Goal: Complete application form: Complete application form

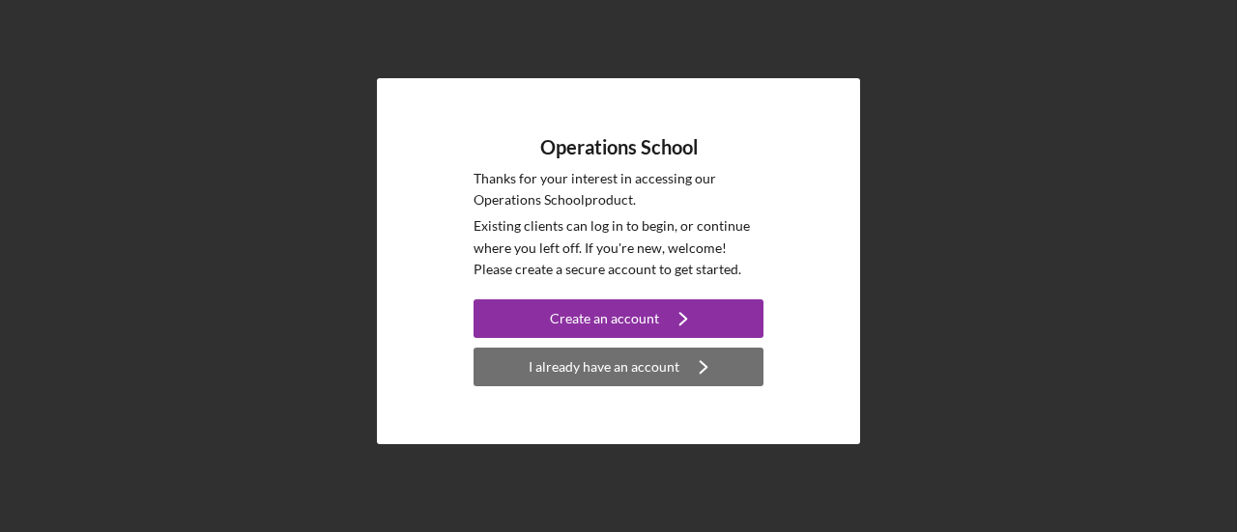
click at [623, 364] on div "I already have an account" at bounding box center [603, 367] width 151 height 39
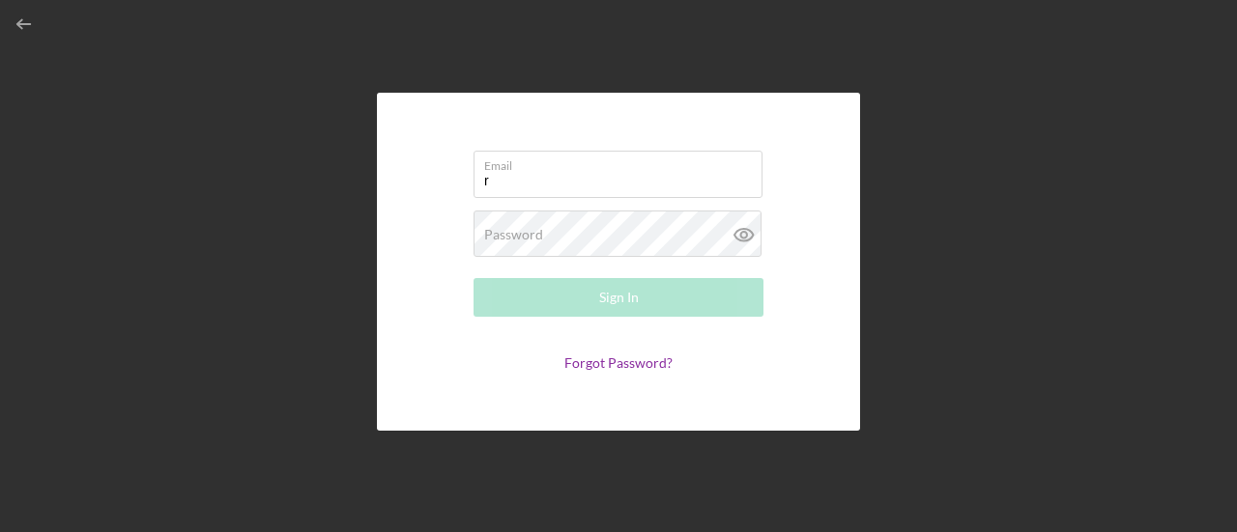
type input "[PERSON_NAME][EMAIL_ADDRESS][DOMAIN_NAME]"
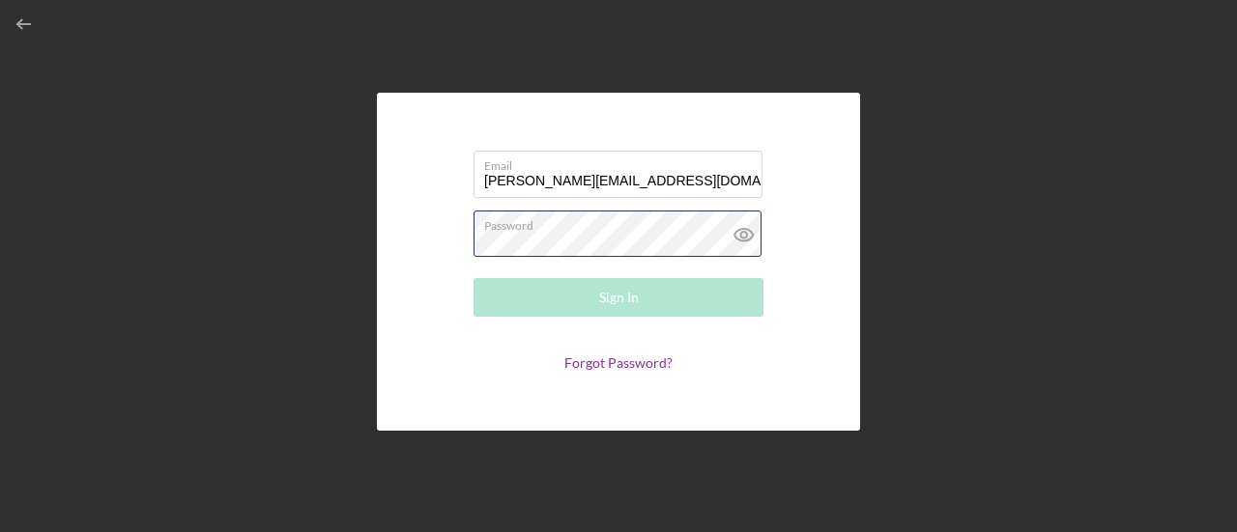
click at [647, 231] on div "Password Required" at bounding box center [618, 235] width 290 height 48
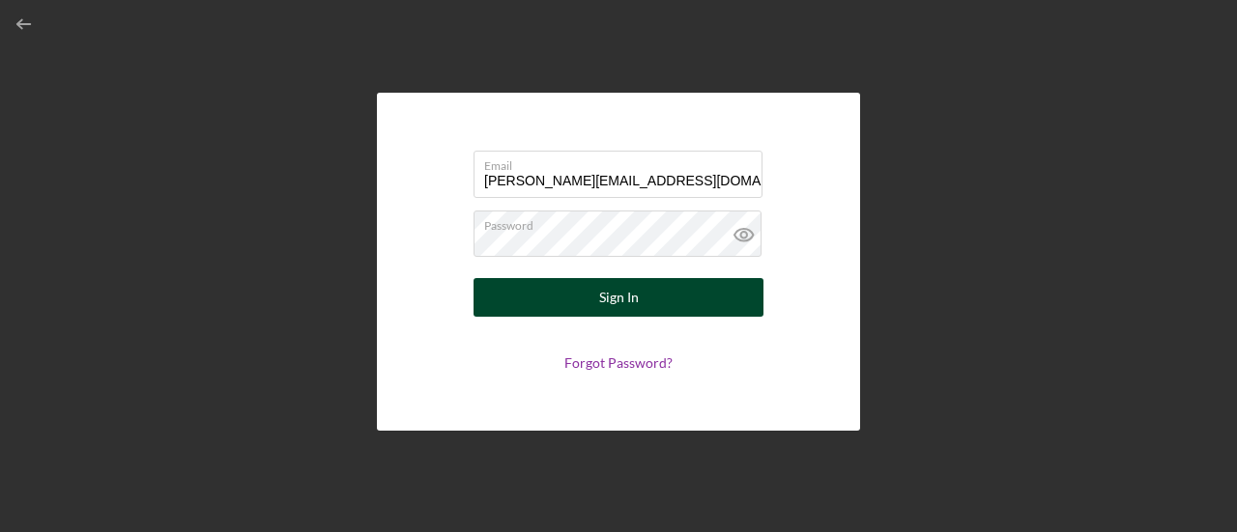
click at [628, 301] on div "Sign In" at bounding box center [619, 297] width 40 height 39
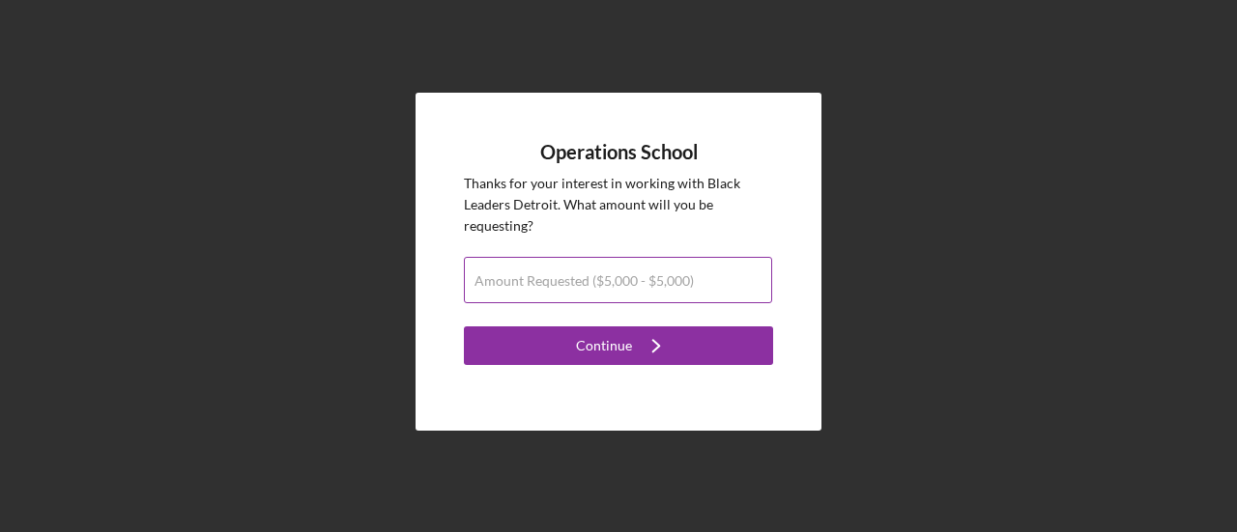
click at [627, 280] on label "Amount Requested ($5,000 - $5,000)" at bounding box center [583, 280] width 219 height 15
click at [627, 280] on input "Amount Requested ($5,000 - $5,000)" at bounding box center [618, 280] width 308 height 46
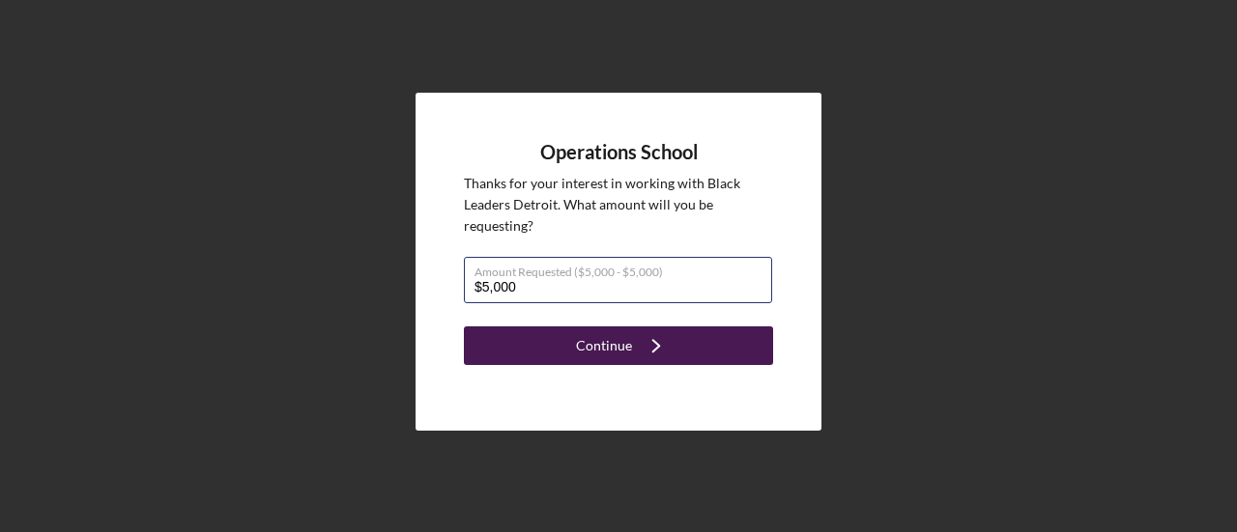
type input "$5,000"
click at [654, 345] on icon "Icon/Navigate" at bounding box center [656, 346] width 48 height 48
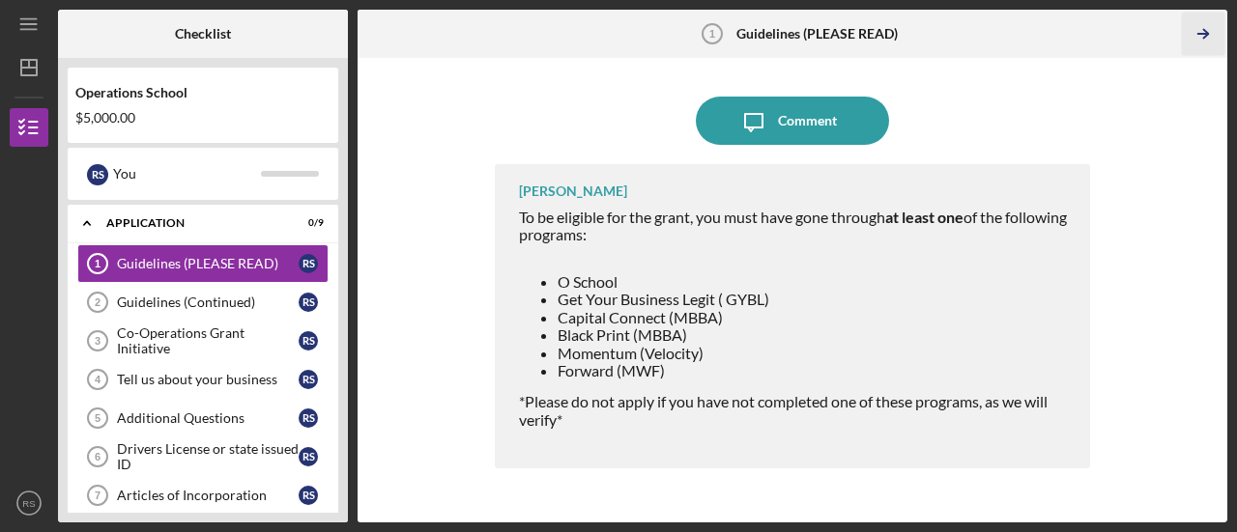
click at [1202, 37] on icon "Icon/Table Pagination Arrow" at bounding box center [1202, 34] width 43 height 43
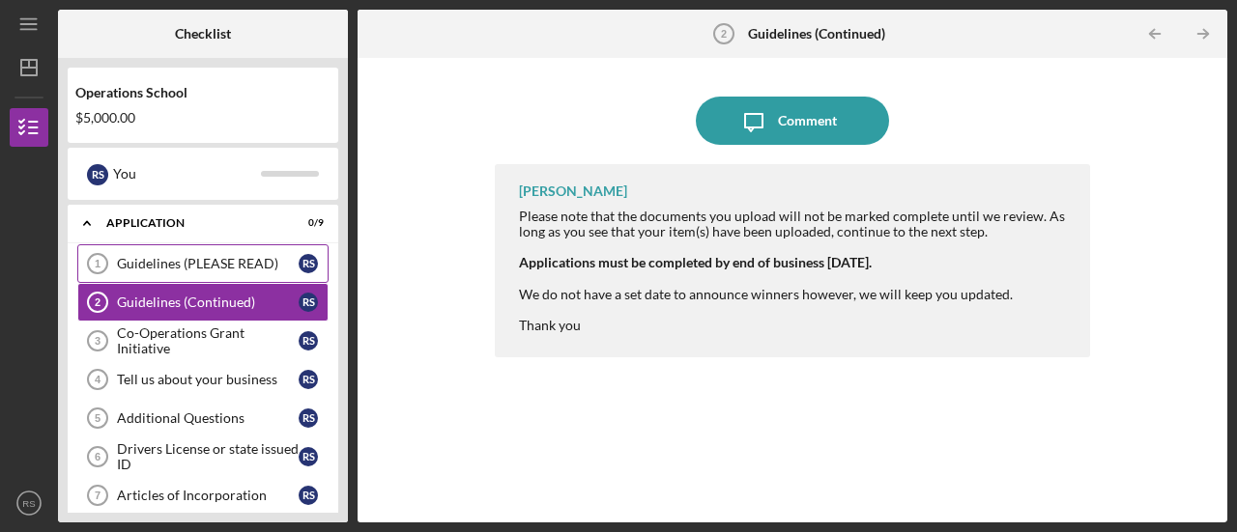
click at [210, 260] on div "Guidelines (PLEASE READ)" at bounding box center [208, 263] width 182 height 15
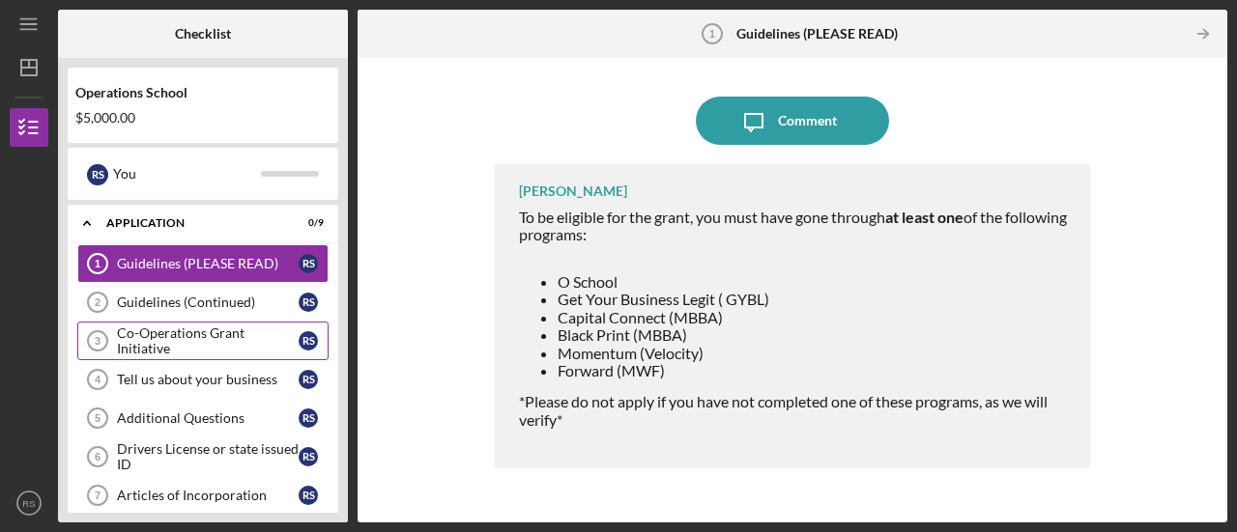
click at [250, 337] on div "Co-Operations Grant Initiative" at bounding box center [208, 341] width 182 height 31
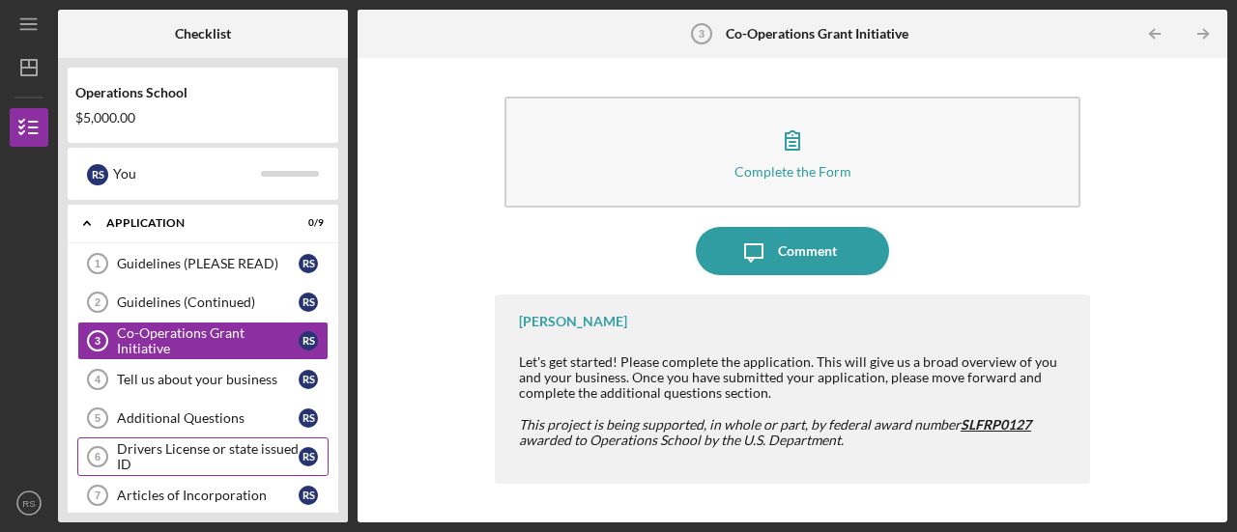
scroll to position [92, 0]
